Goal: Transaction & Acquisition: Book appointment/travel/reservation

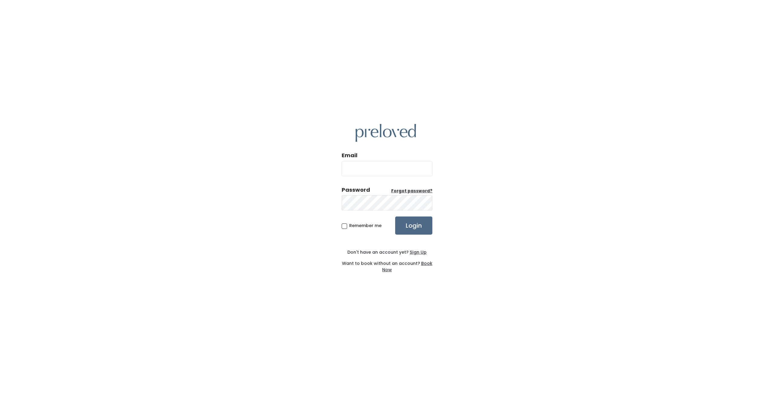
click at [378, 169] on input "Email" at bounding box center [387, 168] width 91 height 15
type input "[EMAIL_ADDRESS][DOMAIN_NAME]"
click at [420, 255] on u "Sign Up" at bounding box center [418, 252] width 17 height 6
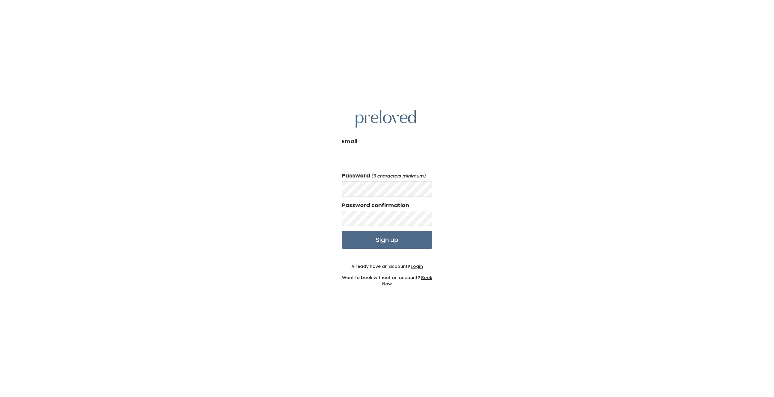
click at [368, 152] on input "Email" at bounding box center [387, 154] width 91 height 15
type input "[EMAIL_ADDRESS][DOMAIN_NAME]"
click at [392, 240] on input "Sign up" at bounding box center [387, 240] width 91 height 18
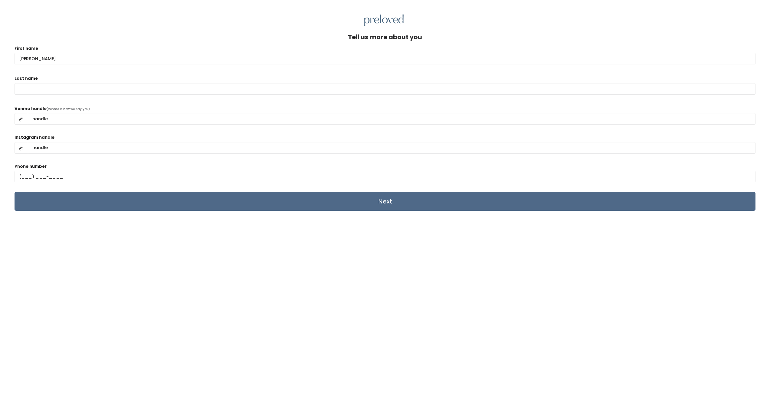
type input "Edris"
click at [24, 93] on input "Last name" at bounding box center [385, 88] width 741 height 11
type input "Strong"
type input "Edris Strong"
type input "(801) 376-1031"
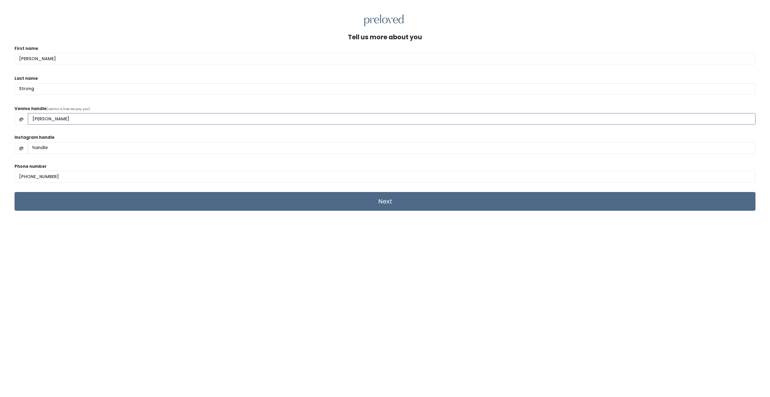
click at [33, 117] on input "Edris Strong" at bounding box center [392, 118] width 728 height 11
click at [49, 121] on input "@Edris Strong" at bounding box center [392, 118] width 728 height 11
type input "@Edris -Strong"
click at [57, 148] on input "Instagram handle" at bounding box center [392, 147] width 728 height 11
click at [393, 201] on input "Next" at bounding box center [385, 201] width 741 height 19
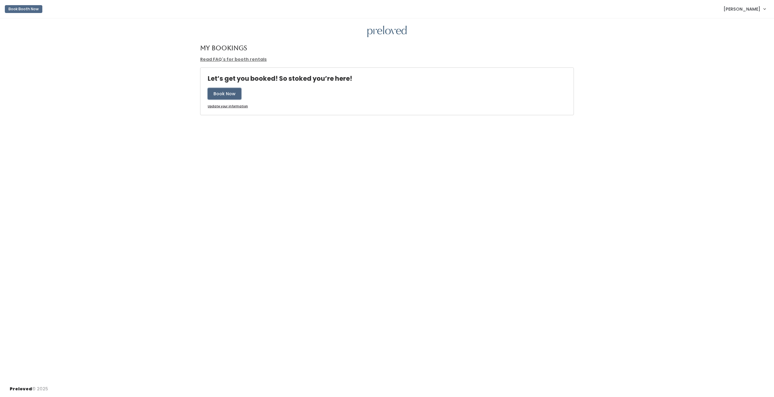
click at [231, 92] on button "Book Now" at bounding box center [225, 93] width 34 height 11
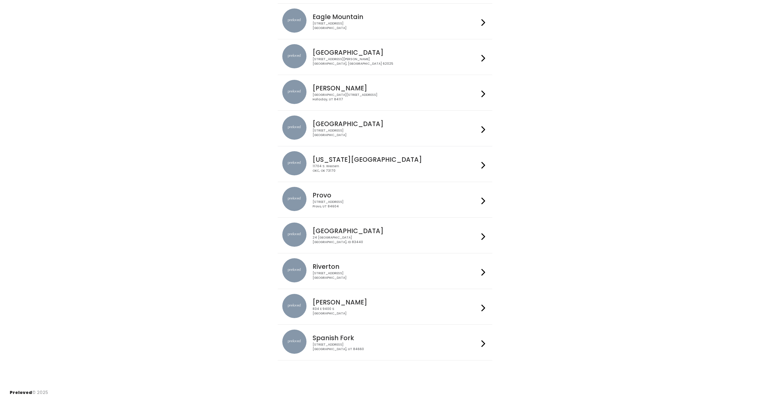
scroll to position [61, 0]
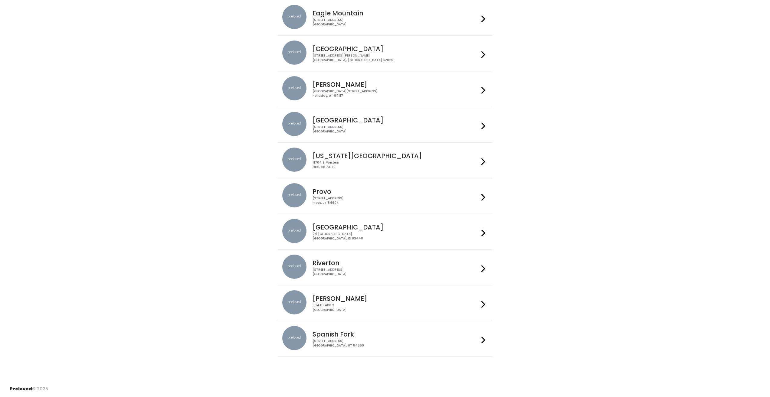
click at [330, 198] on div "230 W Cougar Blvd Provo, UT 84604" at bounding box center [395, 200] width 166 height 9
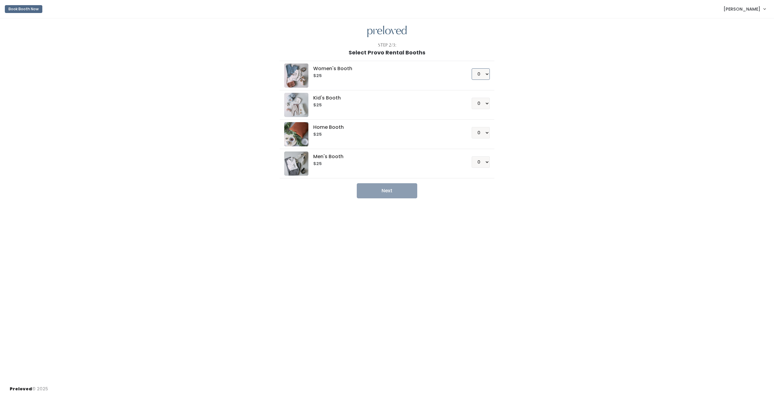
click at [486, 75] on select "0 1 2 3 4" at bounding box center [481, 73] width 18 height 11
select select "1"
click at [472, 68] on select "0 1 2 3 4" at bounding box center [481, 73] width 18 height 11
click at [393, 188] on button "Next" at bounding box center [387, 190] width 61 height 15
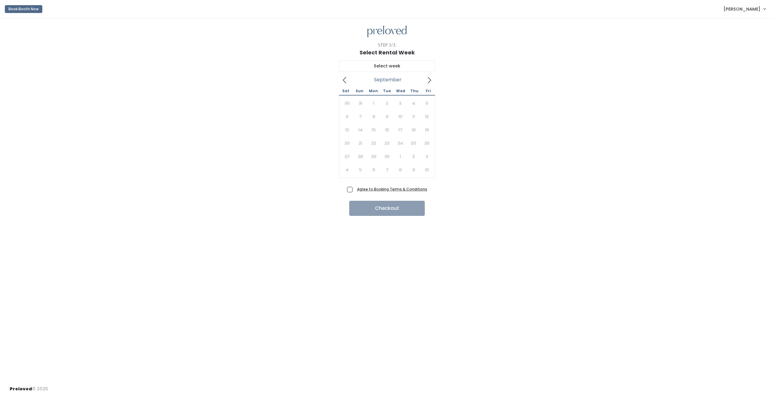
click at [432, 75] on span at bounding box center [429, 80] width 11 height 10
click at [348, 115] on div "27 28 29 30 1 2 3 4 5 6 7 8 9 10 11 12 13 14 15 16 17 18 19 20 21 22 23 24 25 2…" at bounding box center [387, 137] width 93 height 80
click at [347, 115] on div "27 28 29 30 1 2 3 4 5 6 7 8 9 10 11 12 13 14 15 16 17 18 19 20 21 22 23 24 25 2…" at bounding box center [387, 137] width 93 height 80
type input "[DATE] to [DATE]"
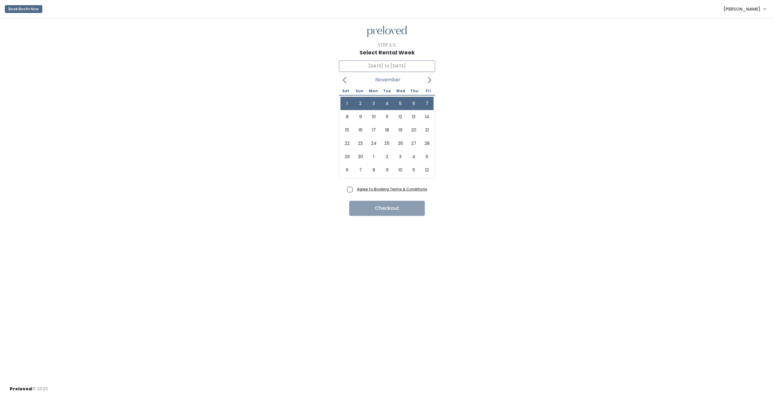
click at [345, 81] on icon at bounding box center [345, 80] width 7 height 7
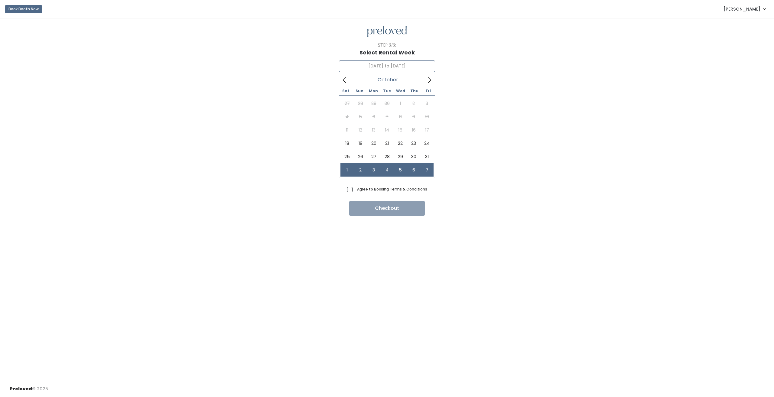
click at [345, 81] on icon at bounding box center [345, 80] width 7 height 7
click at [431, 79] on icon at bounding box center [429, 80] width 7 height 7
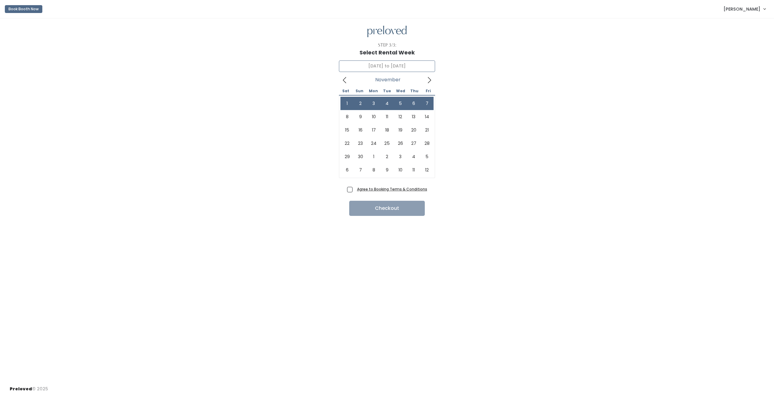
click at [431, 79] on icon at bounding box center [429, 80] width 7 height 7
click at [355, 189] on span "Agree to Booking Terms & Conditions" at bounding box center [391, 189] width 73 height 6
click at [355, 189] on input "Agree to Booking Terms & Conditions" at bounding box center [357, 188] width 4 height 4
checkbox input "true"
click at [388, 209] on button "Checkout" at bounding box center [387, 208] width 76 height 15
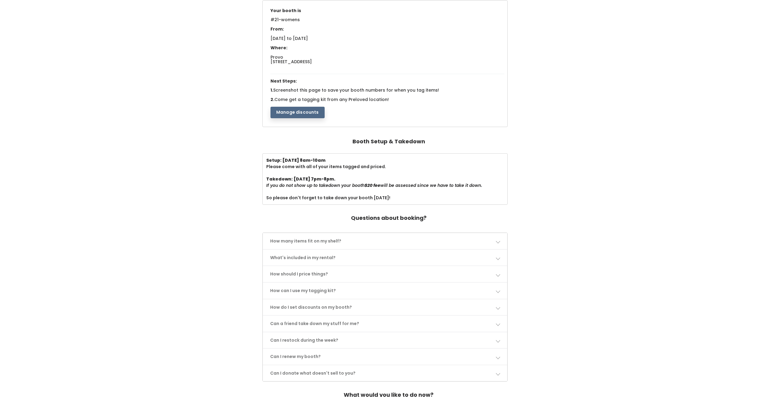
scroll to position [91, 0]
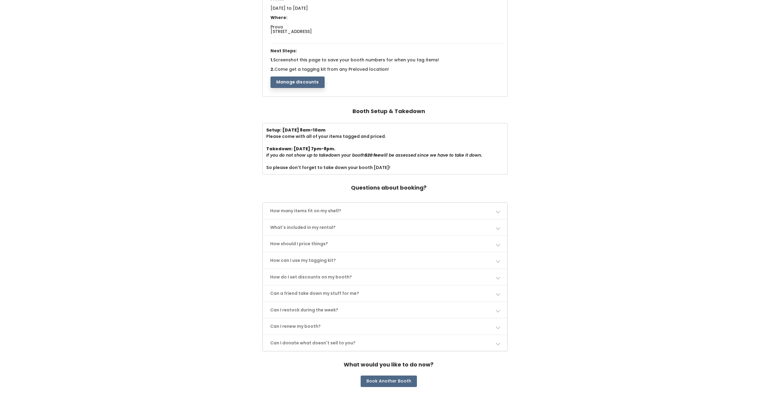
click at [498, 211] on span at bounding box center [498, 211] width 4 height 4
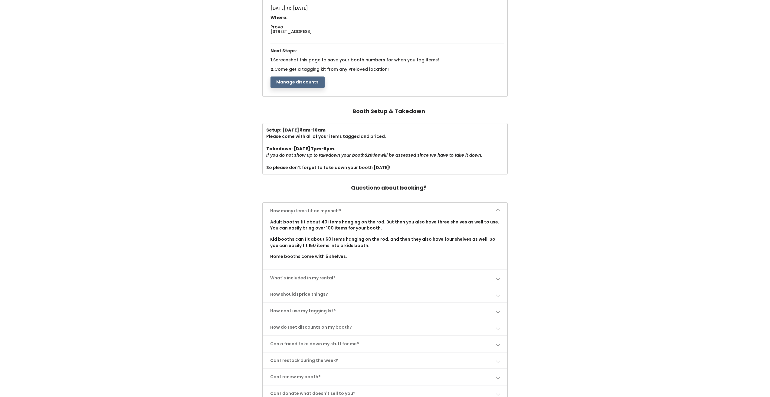
scroll to position [0, 0]
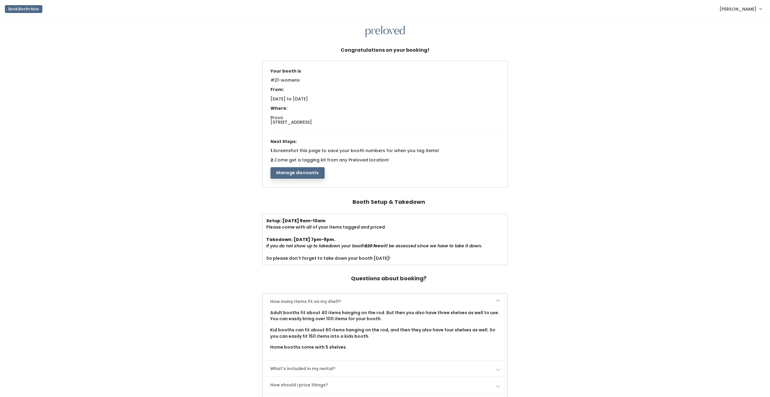
click at [309, 172] on button "Manage discounts" at bounding box center [297, 172] width 54 height 11
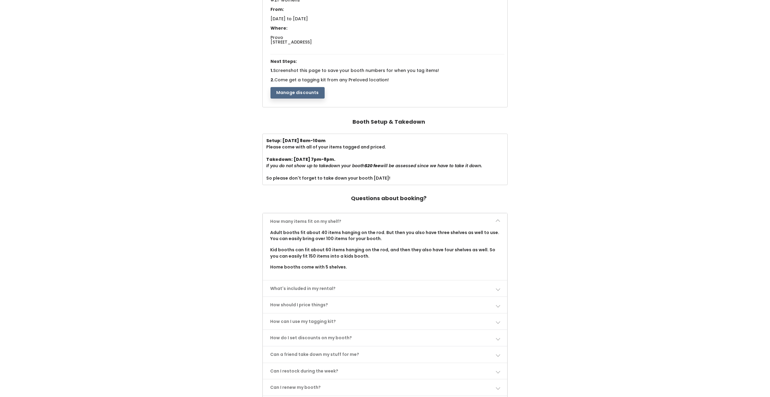
scroll to position [91, 0]
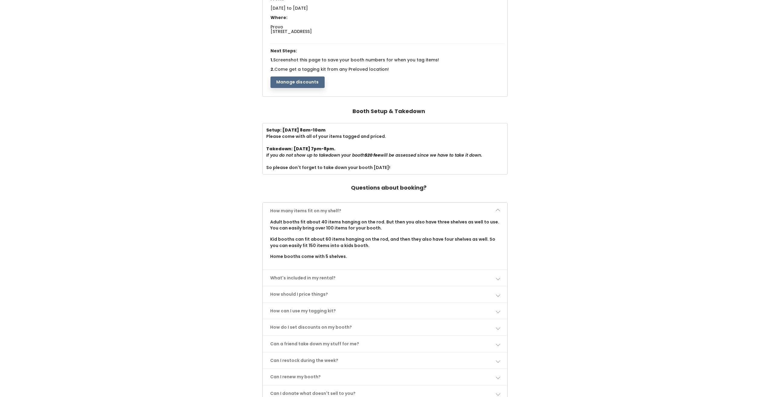
click at [334, 278] on link "What's included in my rental?" at bounding box center [385, 278] width 244 height 16
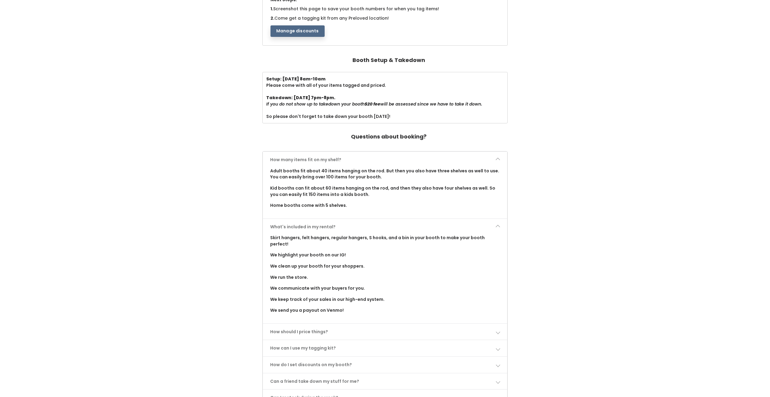
scroll to position [151, 0]
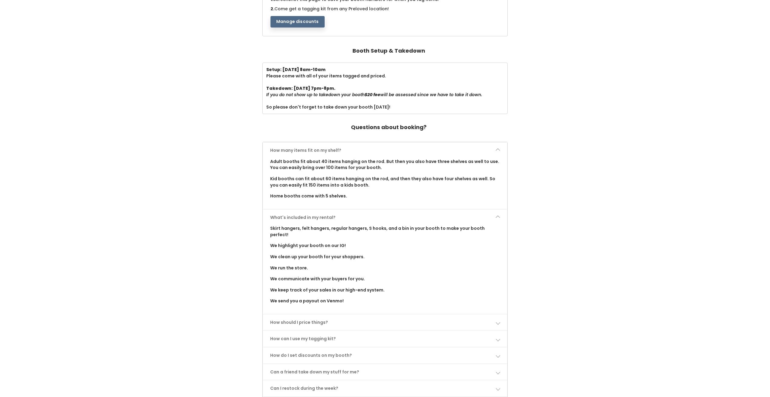
click at [322, 318] on link "How should I price things?" at bounding box center [385, 323] width 244 height 16
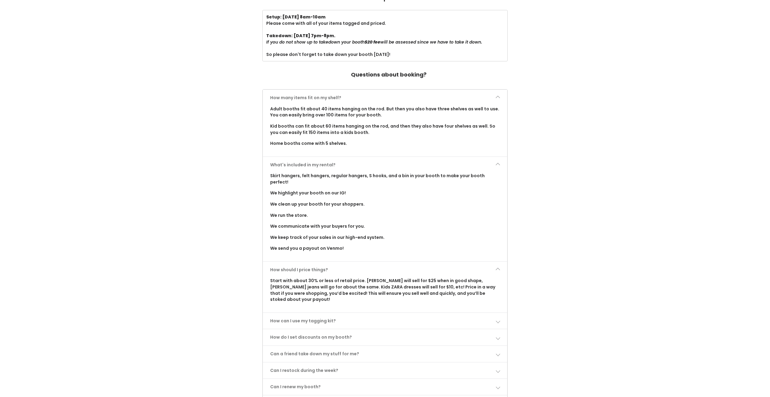
scroll to position [212, 0]
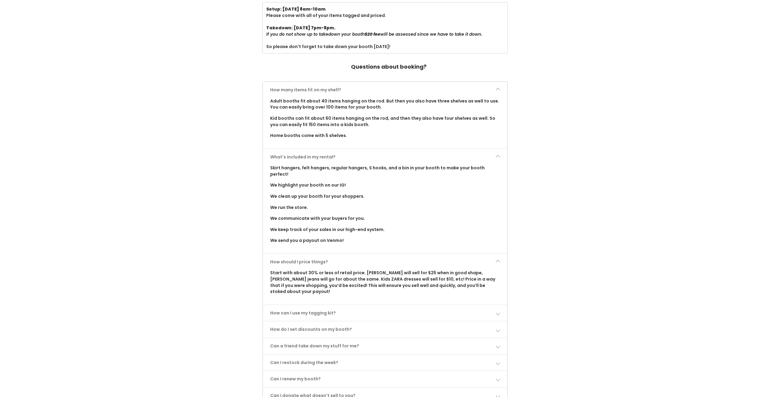
click at [321, 305] on link "How can I use my tagging kit?" at bounding box center [385, 313] width 244 height 16
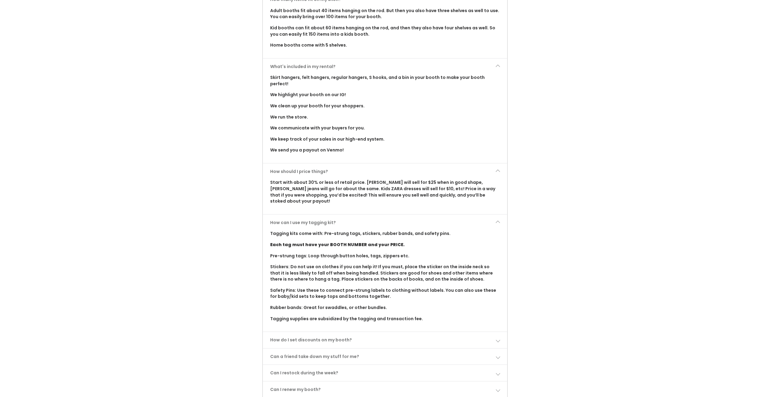
scroll to position [303, 0]
click at [334, 332] on link "How do I set discounts on my booth?" at bounding box center [385, 340] width 244 height 16
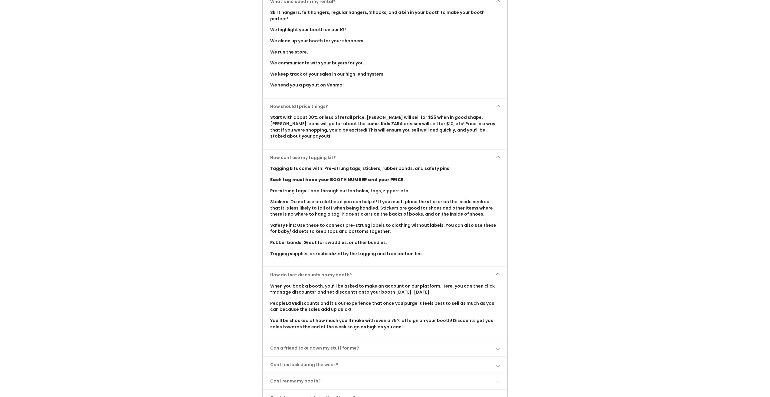
scroll to position [393, 0]
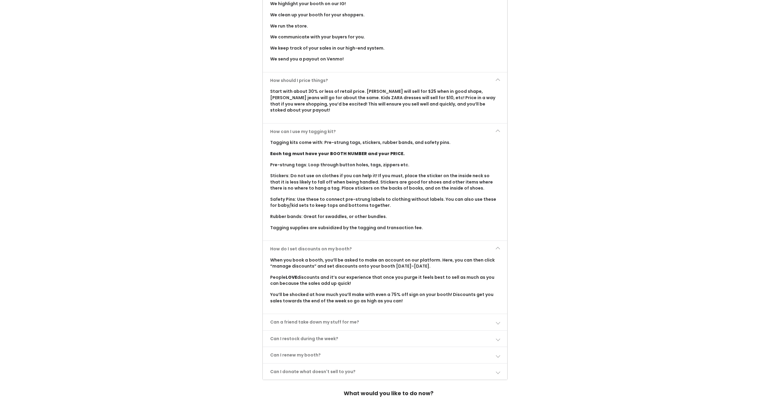
click at [331, 314] on link "Can a friend take down my stuff for me?" at bounding box center [385, 322] width 244 height 16
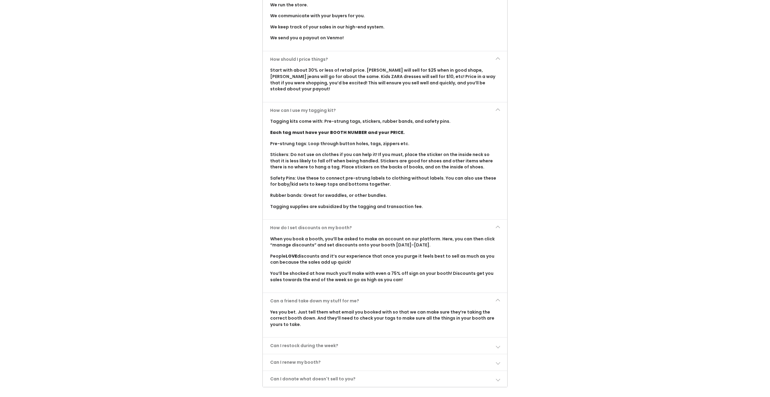
scroll to position [424, 0]
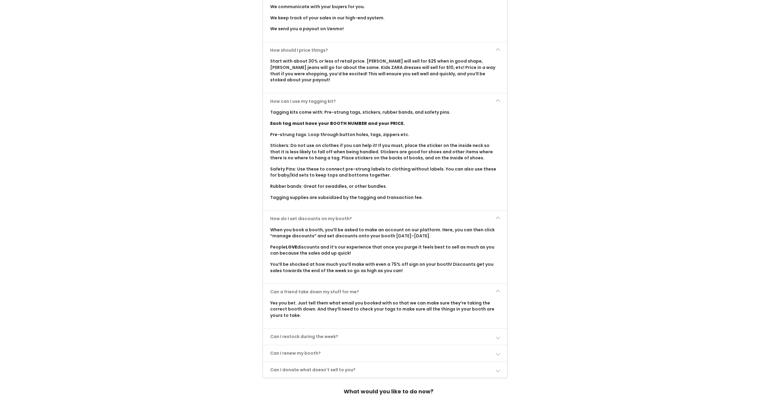
click at [316, 329] on link "Can I restock during the week?" at bounding box center [385, 337] width 244 height 16
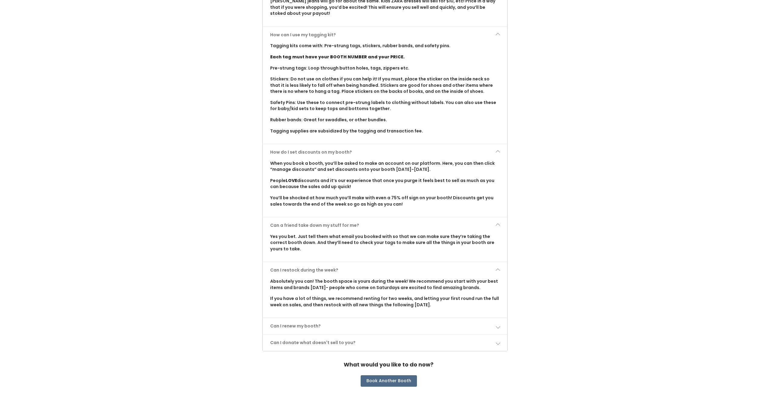
scroll to position [492, 0]
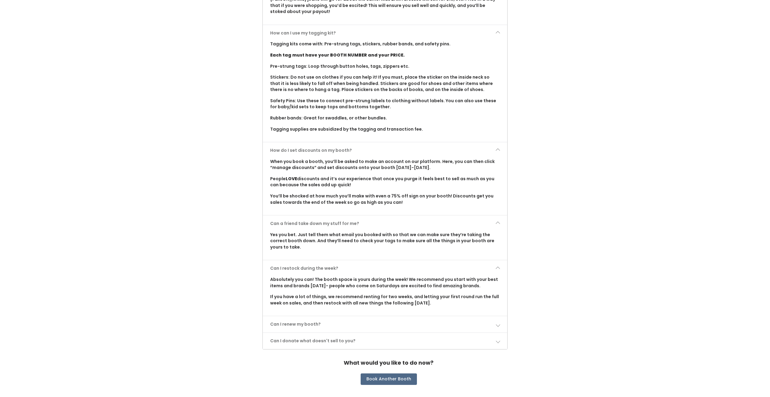
click at [319, 316] on link "Can I renew my booth?" at bounding box center [385, 324] width 244 height 16
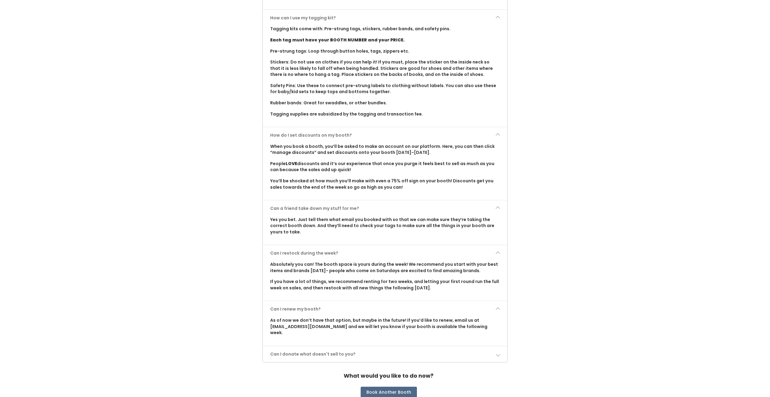
scroll to position [514, 0]
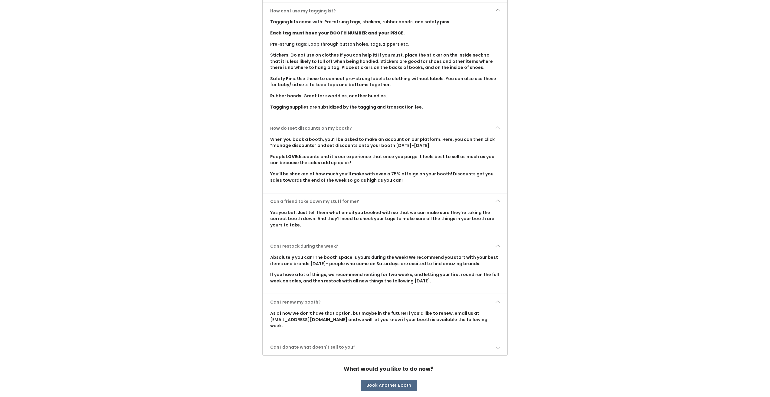
click at [338, 339] on link "Can I donate what doesn't sell to you?" at bounding box center [385, 347] width 244 height 16
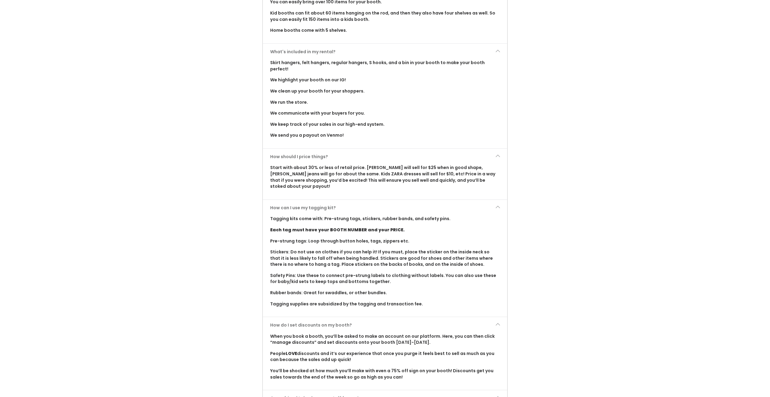
scroll to position [0, 0]
